Goal: Task Accomplishment & Management: Use online tool/utility

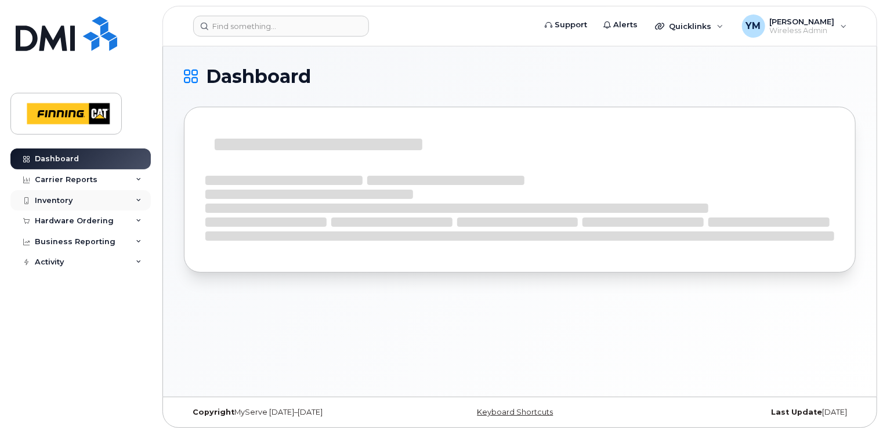
click at [61, 199] on div "Inventory" at bounding box center [54, 200] width 38 height 9
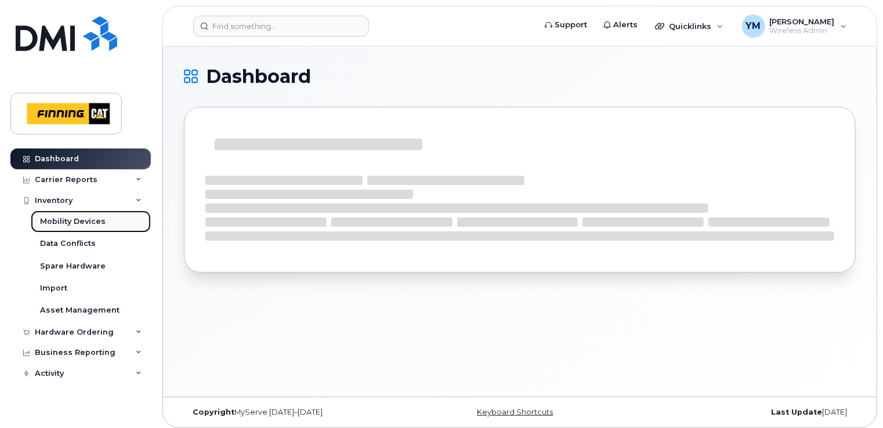
click at [60, 218] on div "Mobility Devices" at bounding box center [73, 221] width 66 height 10
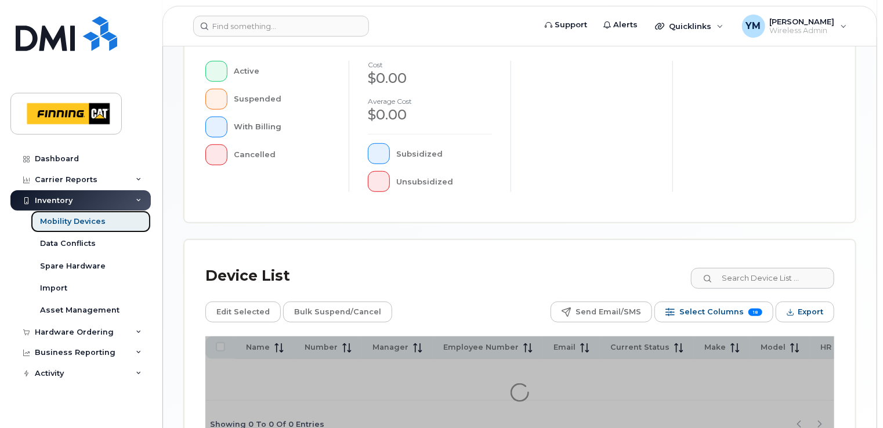
scroll to position [415, 0]
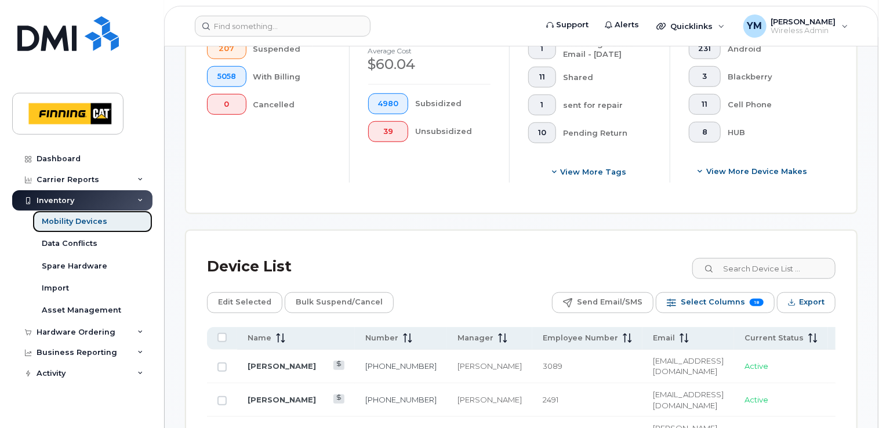
scroll to position [445, 0]
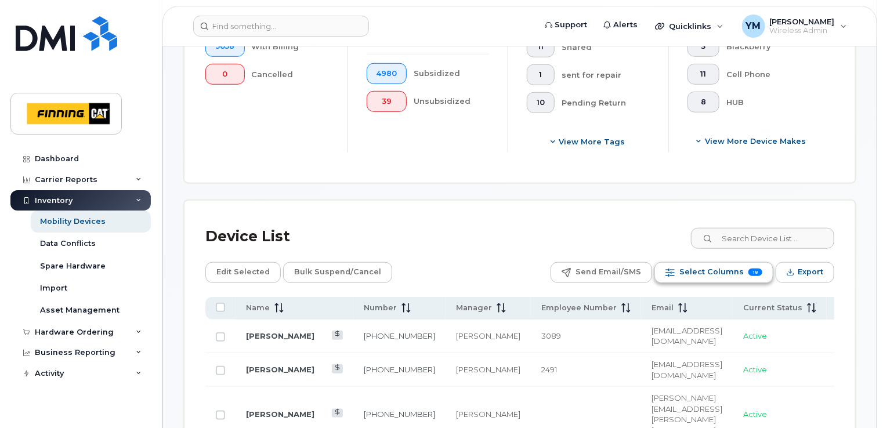
click at [692, 266] on span "Select Columns" at bounding box center [711, 271] width 64 height 17
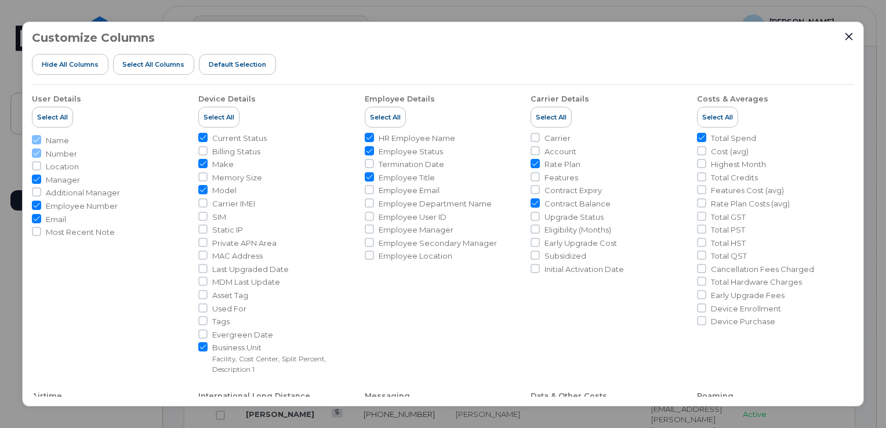
click at [243, 176] on span "Memory Size" at bounding box center [237, 177] width 50 height 11
click at [208, 176] on input "Memory Size" at bounding box center [202, 176] width 9 height 9
checkbox input "true"
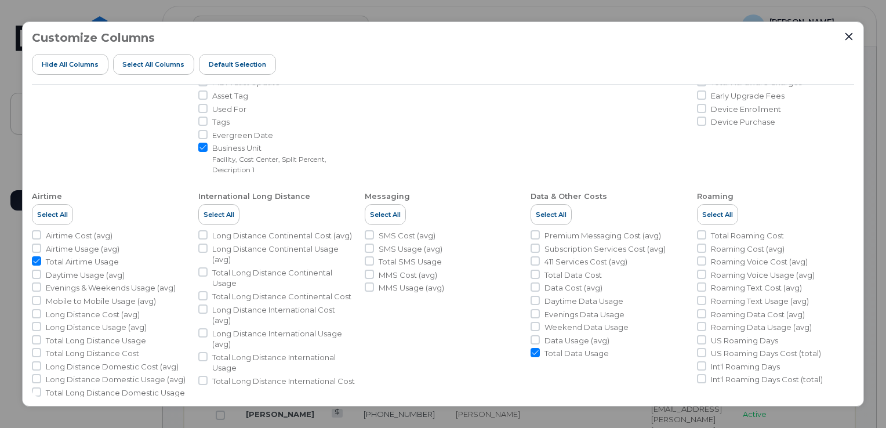
scroll to position [227, 0]
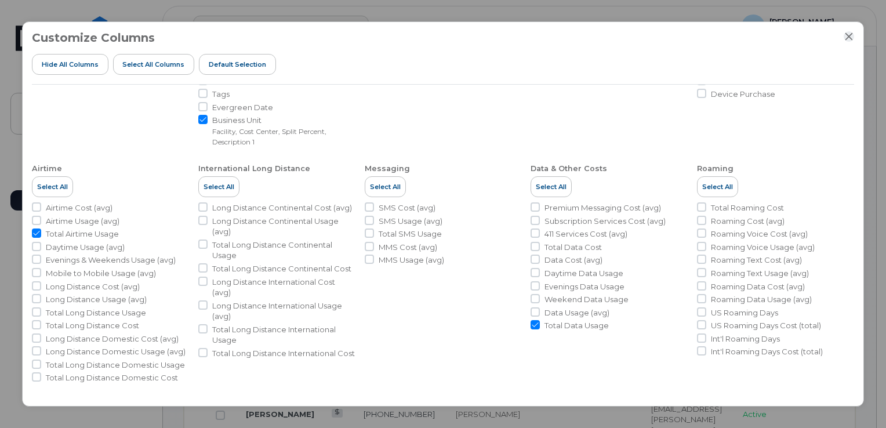
click at [850, 35] on icon "Close" at bounding box center [849, 37] width 8 height 8
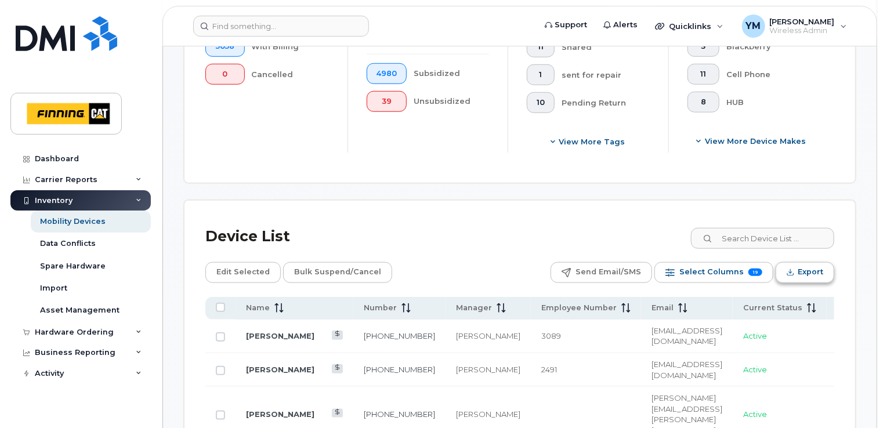
click at [805, 276] on span "Export" at bounding box center [810, 271] width 26 height 17
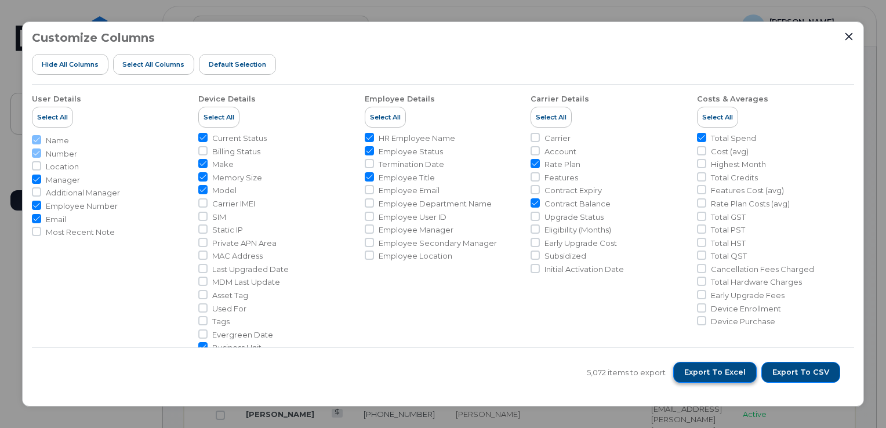
click at [723, 373] on span "Export to Excel" at bounding box center [714, 372] width 61 height 10
drag, startPoint x: 748, startPoint y: 375, endPoint x: 496, endPoint y: 155, distance: 334.6
click at [498, 170] on div "Customize Columns Hide All Columns Select all Columns Default Selection User De…" at bounding box center [443, 213] width 842 height 385
click at [848, 38] on icon "Close" at bounding box center [848, 36] width 9 height 9
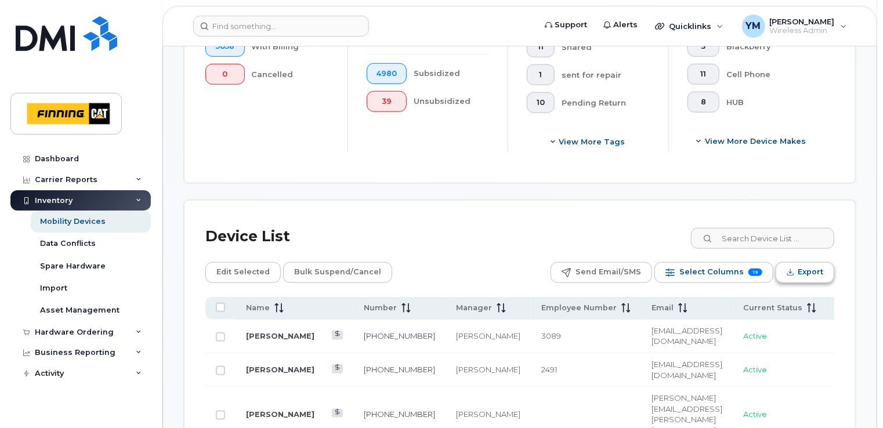
click at [793, 273] on icon "Export" at bounding box center [790, 272] width 8 height 8
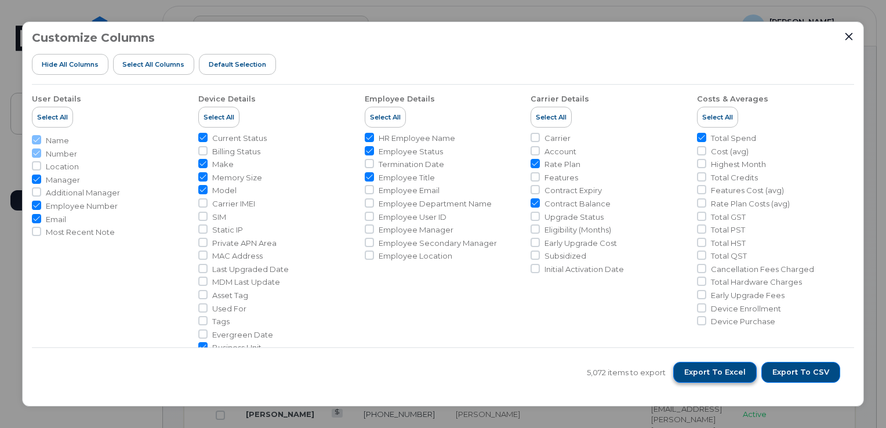
click at [718, 365] on button "Export to Excel" at bounding box center [715, 372] width 84 height 21
